Goal: Find specific page/section: Find specific page/section

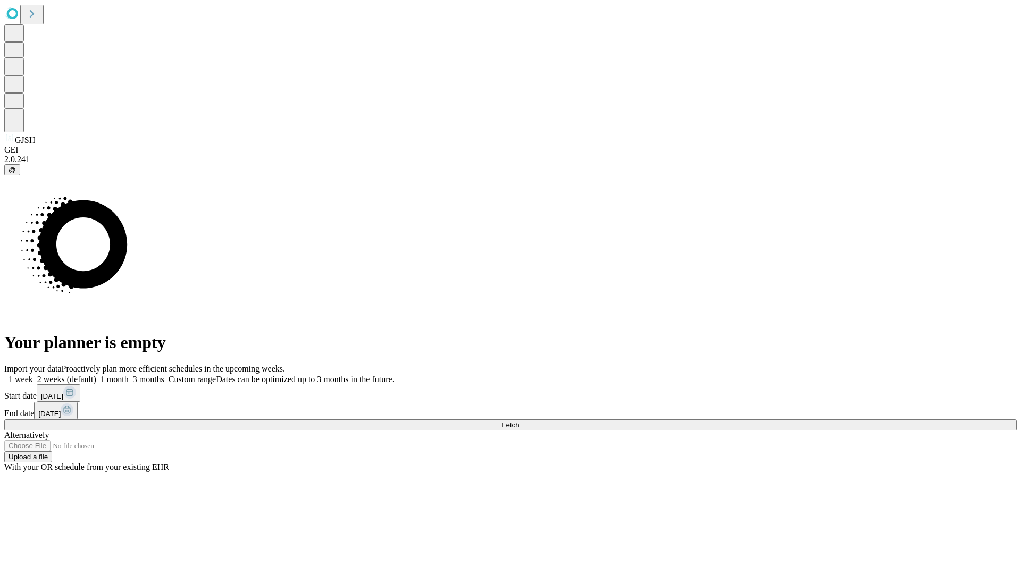
click at [519, 421] on span "Fetch" at bounding box center [510, 425] width 18 height 8
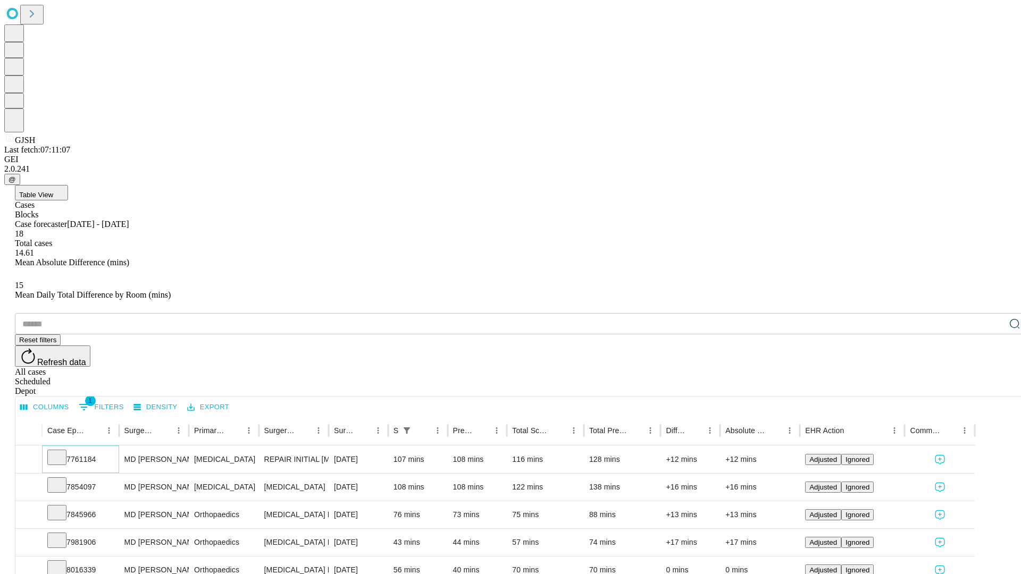
click at [62, 451] on icon at bounding box center [57, 456] width 11 height 11
